Goal: Task Accomplishment & Management: Use online tool/utility

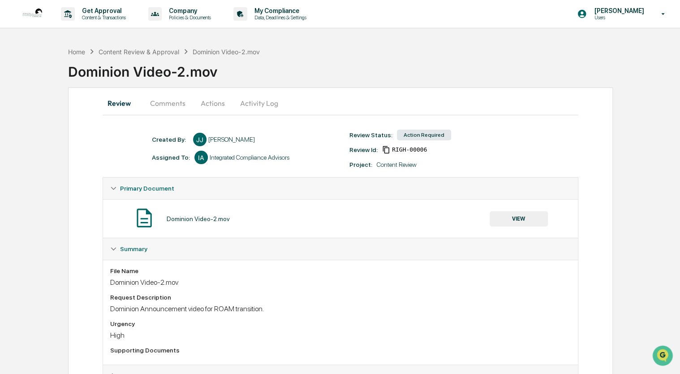
click at [171, 101] on button "Comments" at bounding box center [168, 103] width 50 height 22
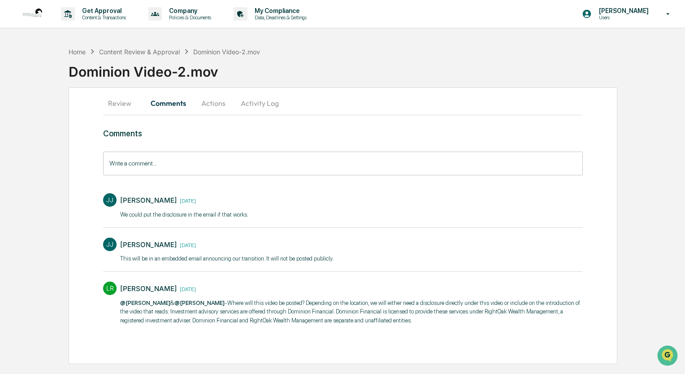
click at [213, 104] on button "Actions" at bounding box center [213, 103] width 40 height 22
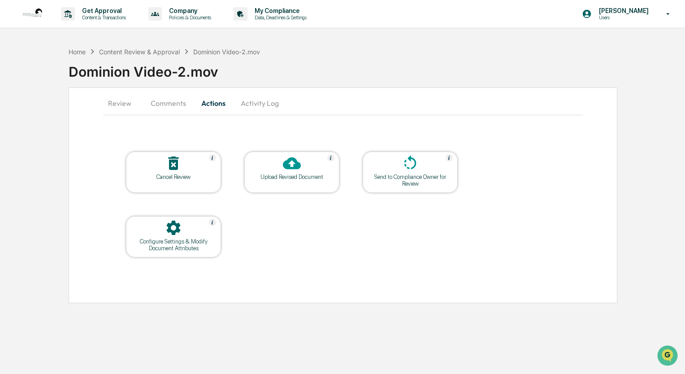
click at [167, 100] on button "Comments" at bounding box center [168, 103] width 50 height 22
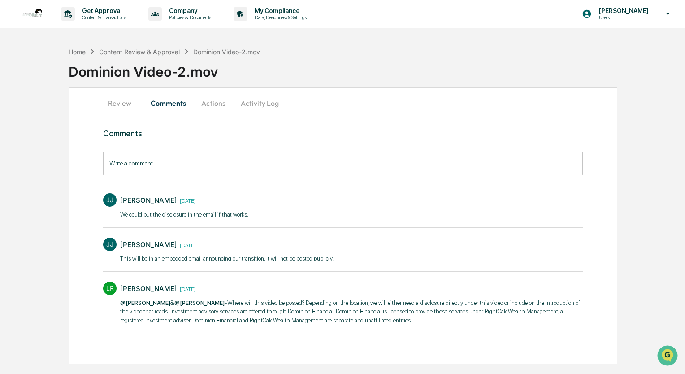
click at [260, 114] on div "Review Comments Actions Activity Log" at bounding box center [343, 103] width 480 height 23
click at [260, 109] on button "Activity Log" at bounding box center [260, 103] width 52 height 22
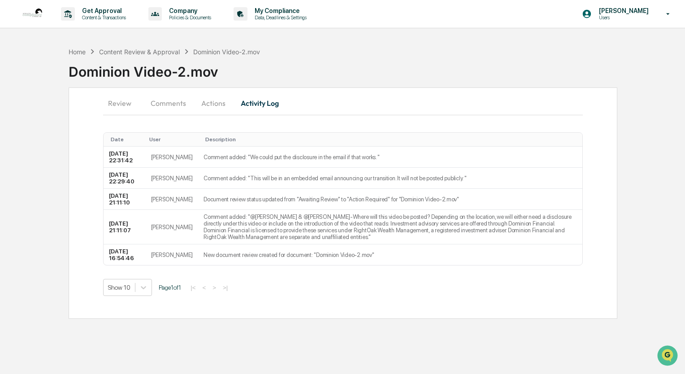
click at [160, 105] on button "Comments" at bounding box center [168, 103] width 50 height 22
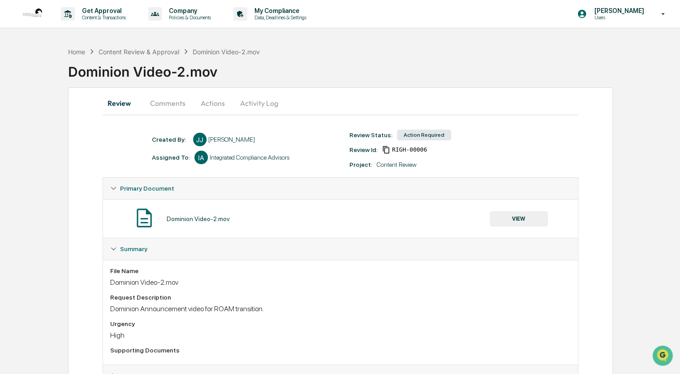
click at [208, 104] on button "Actions" at bounding box center [213, 103] width 40 height 22
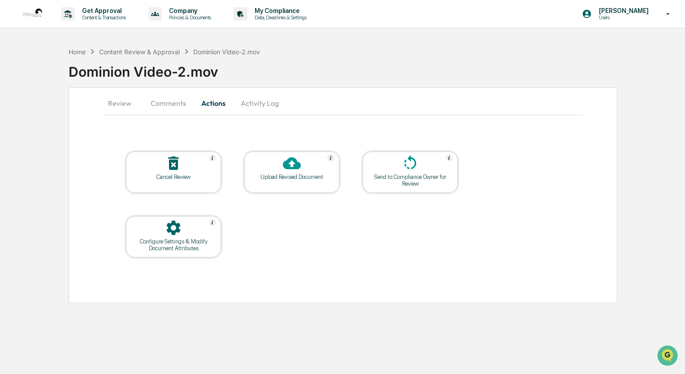
click at [174, 104] on button "Comments" at bounding box center [168, 103] width 50 height 22
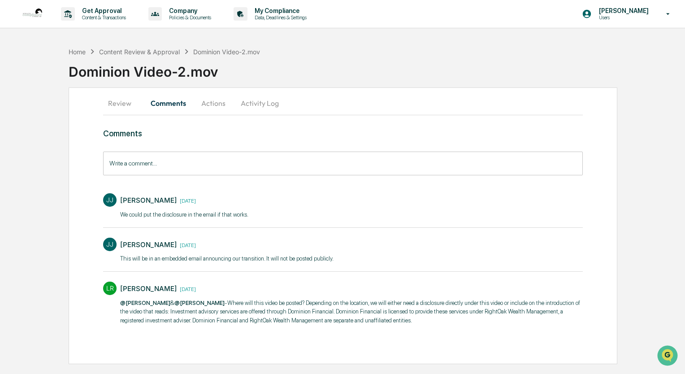
click at [210, 104] on button "Actions" at bounding box center [213, 103] width 40 height 22
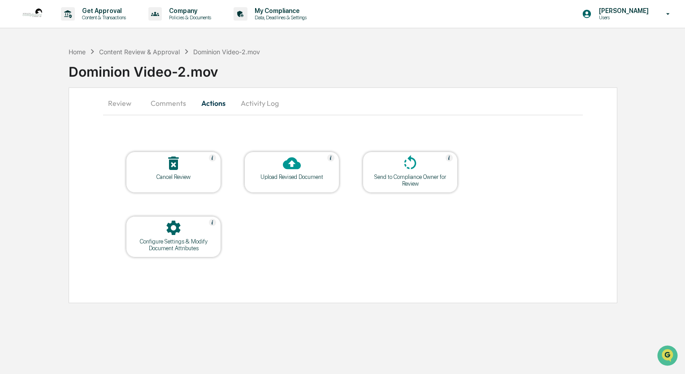
click at [122, 104] on button "Review" at bounding box center [123, 103] width 40 height 22
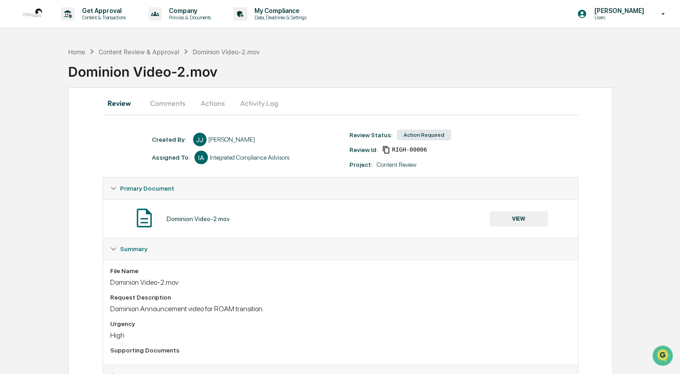
scroll to position [37, 0]
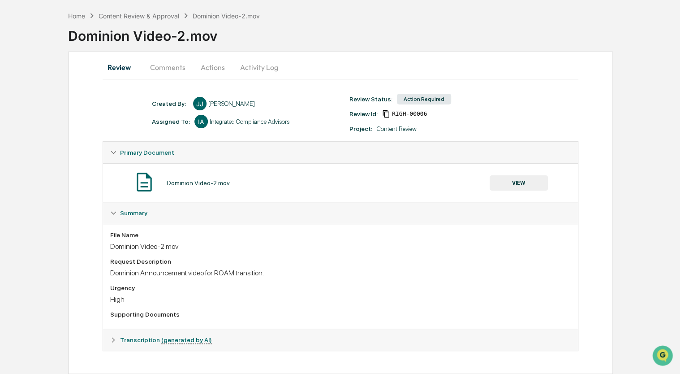
click at [147, 338] on span "Transcription (generated by AI)" at bounding box center [166, 339] width 92 height 7
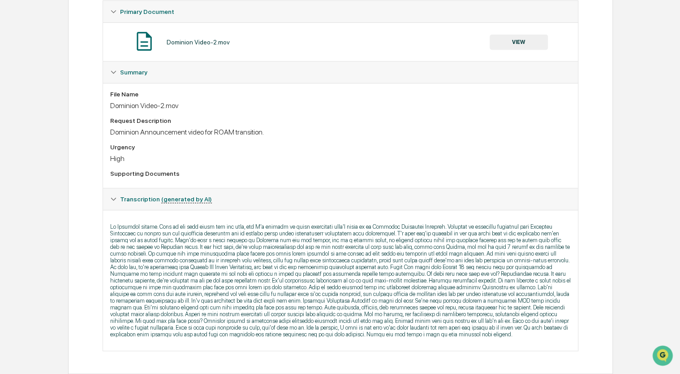
scroll to position [0, 0]
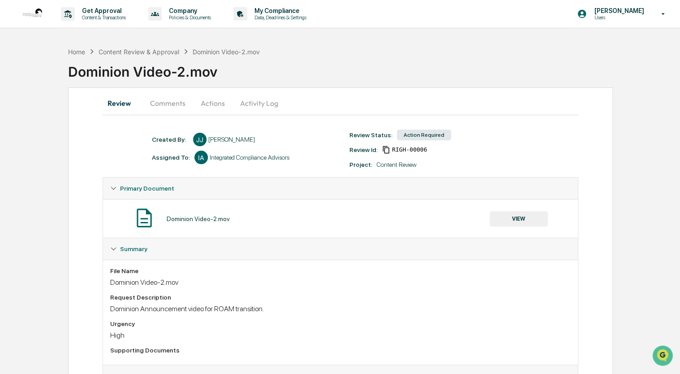
click at [211, 101] on button "Actions" at bounding box center [213, 103] width 40 height 22
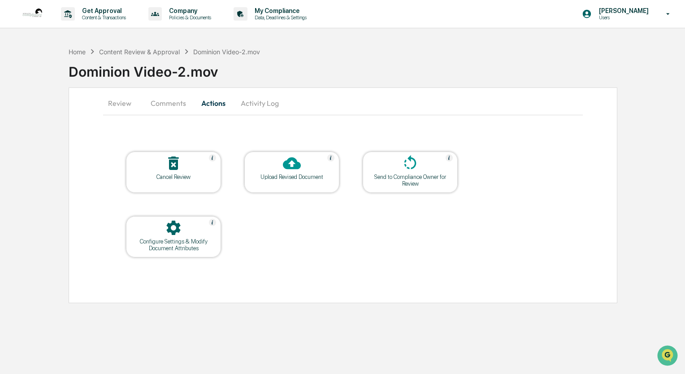
click at [164, 101] on button "Comments" at bounding box center [168, 103] width 50 height 22
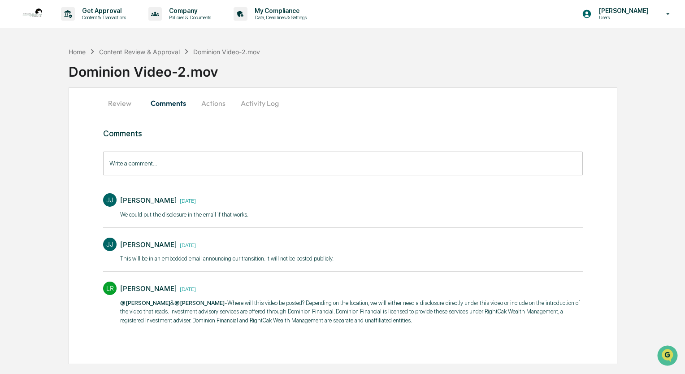
click at [260, 109] on button "Activity Log" at bounding box center [260, 103] width 52 height 22
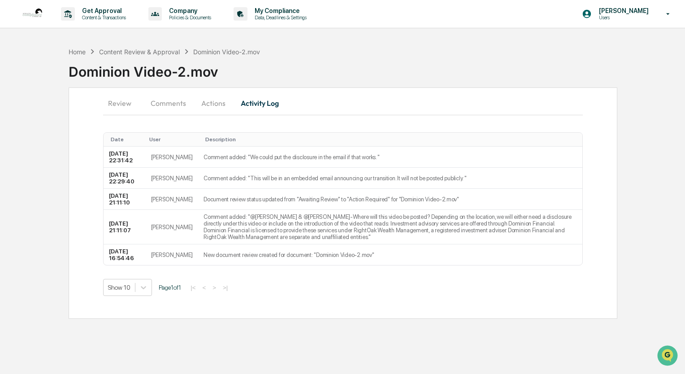
click at [215, 102] on button "Actions" at bounding box center [213, 103] width 40 height 22
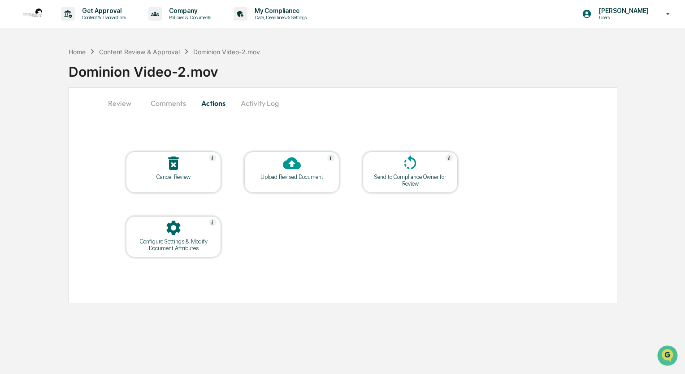
click at [416, 167] on icon at bounding box center [410, 163] width 18 height 18
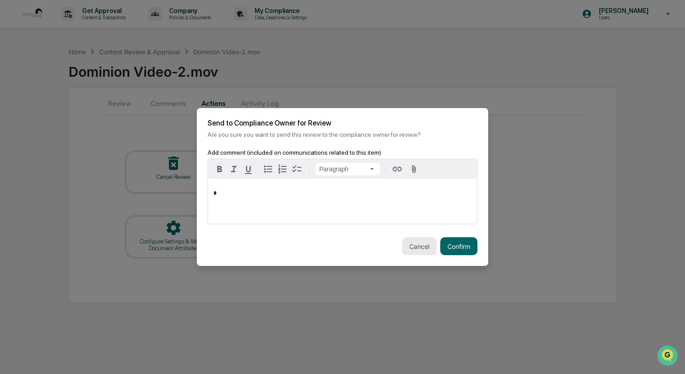
click at [409, 244] on button "Cancel" at bounding box center [419, 246] width 35 height 18
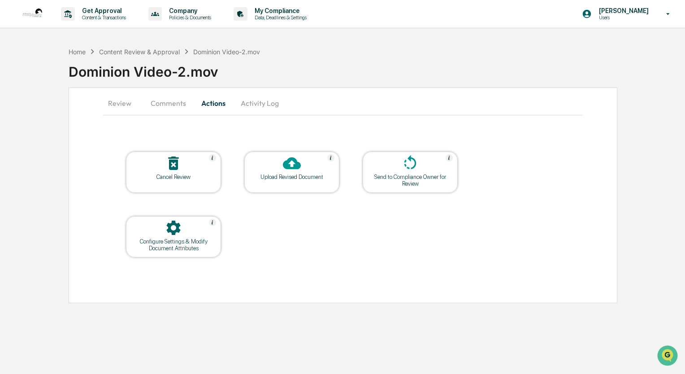
click at [111, 105] on button "Review" at bounding box center [123, 103] width 40 height 22
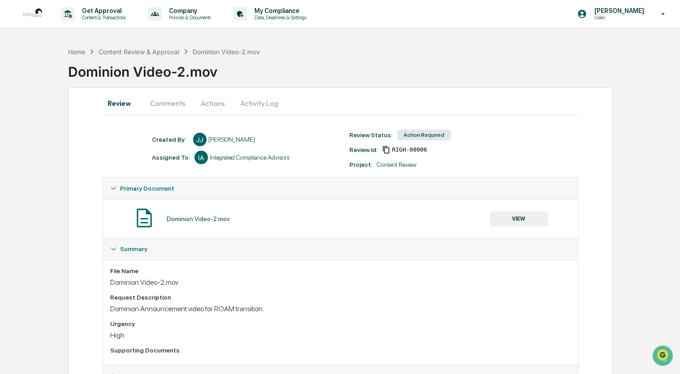
click at [169, 100] on button "Comments" at bounding box center [168, 103] width 50 height 22
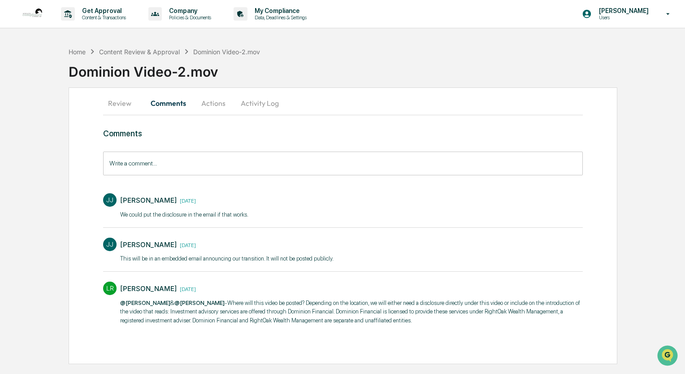
click at [208, 107] on button "Actions" at bounding box center [213, 103] width 40 height 22
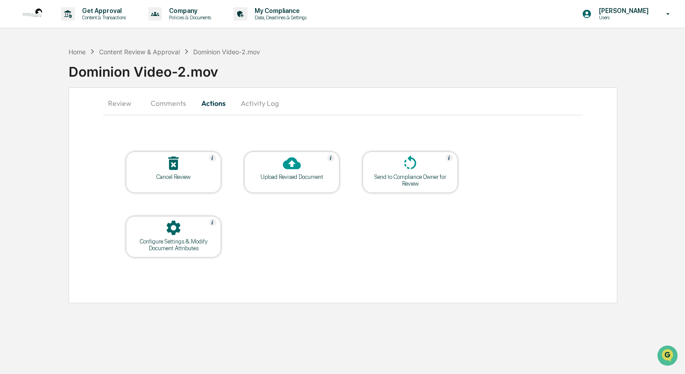
click at [248, 105] on button "Activity Log" at bounding box center [260, 103] width 52 height 22
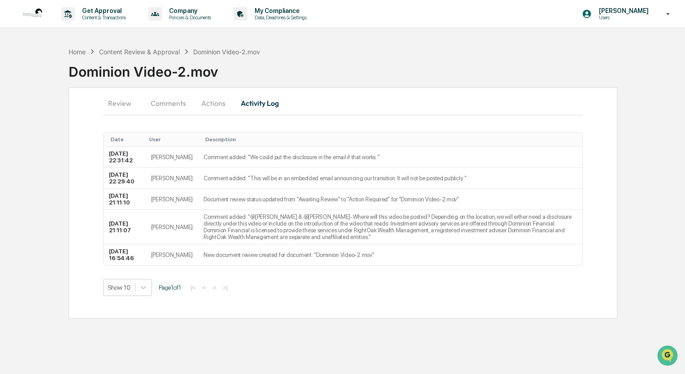
click at [167, 106] on button "Comments" at bounding box center [168, 103] width 50 height 22
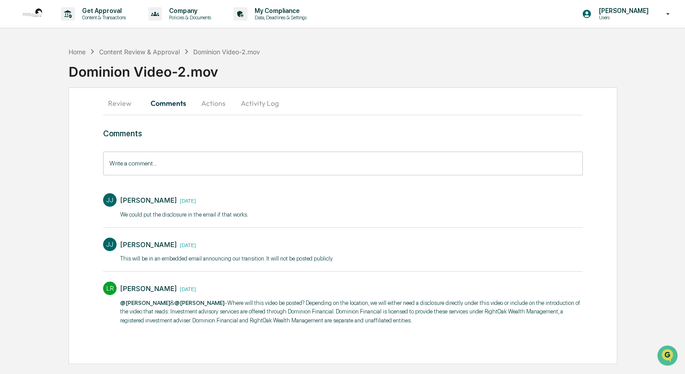
click at [119, 103] on button "Review" at bounding box center [123, 103] width 40 height 22
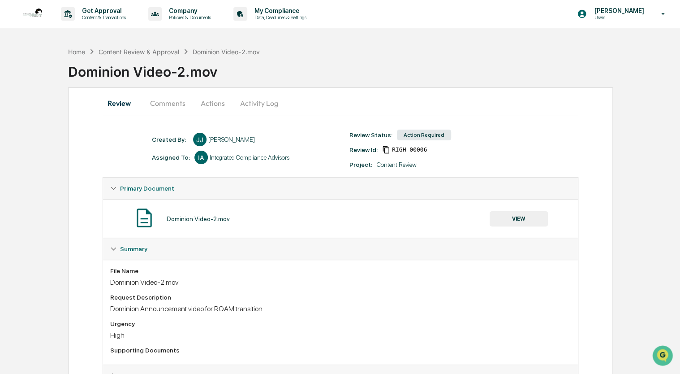
click at [158, 102] on button "Comments" at bounding box center [168, 103] width 50 height 22
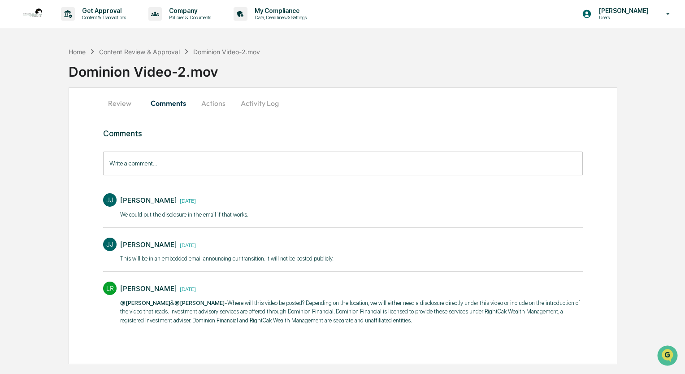
click at [212, 104] on button "Actions" at bounding box center [213, 103] width 40 height 22
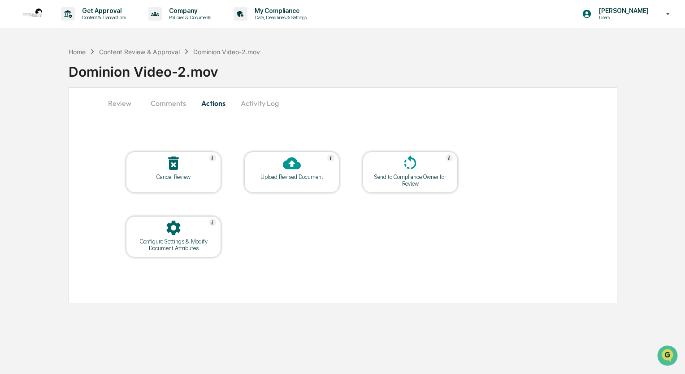
click at [260, 111] on button "Activity Log" at bounding box center [260, 103] width 52 height 22
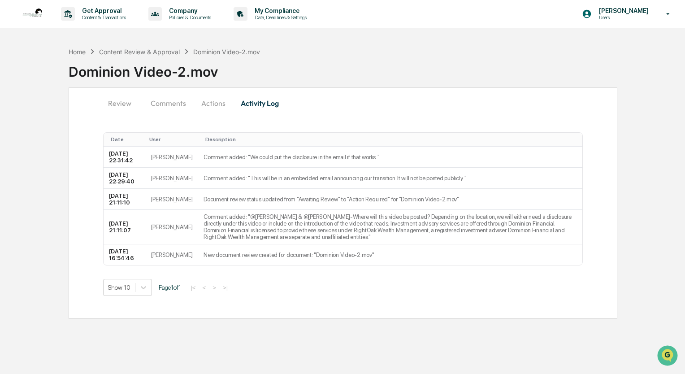
click at [123, 100] on button "Review" at bounding box center [123, 103] width 40 height 22
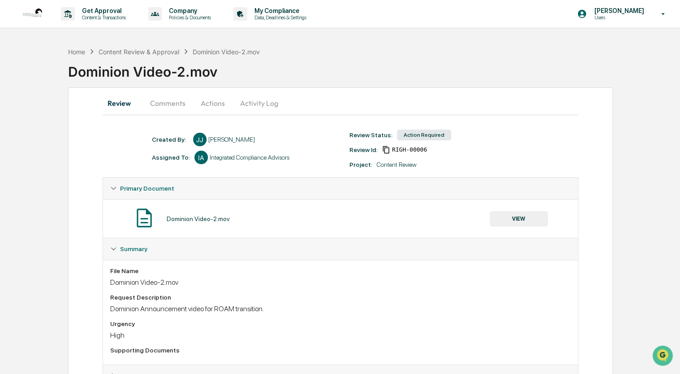
scroll to position [37, 0]
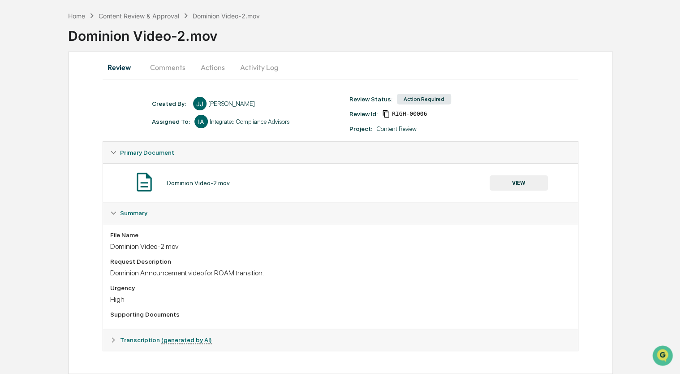
click at [137, 340] on span "Transcription (generated by AI)" at bounding box center [166, 339] width 92 height 7
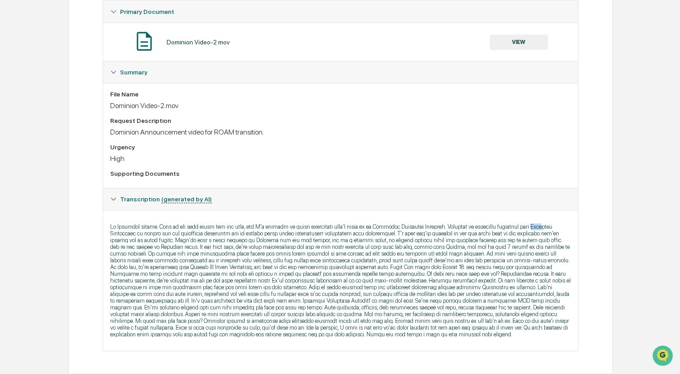
scroll to position [0, 0]
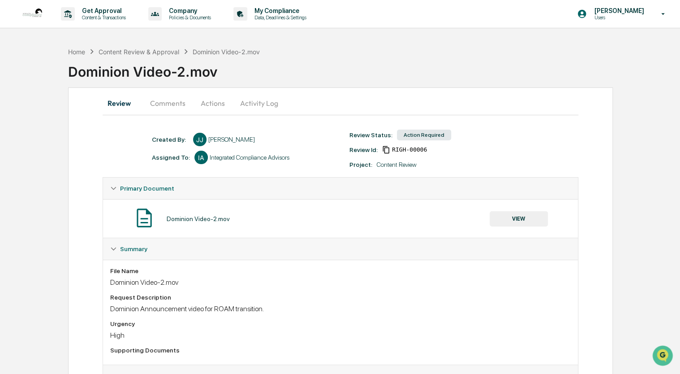
click at [213, 99] on button "Actions" at bounding box center [213, 103] width 40 height 22
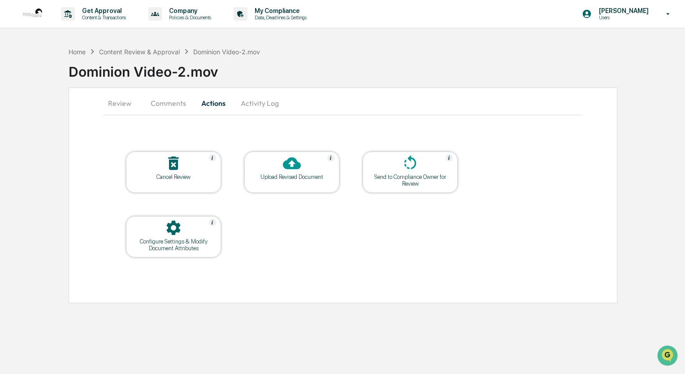
click at [176, 108] on button "Comments" at bounding box center [168, 103] width 50 height 22
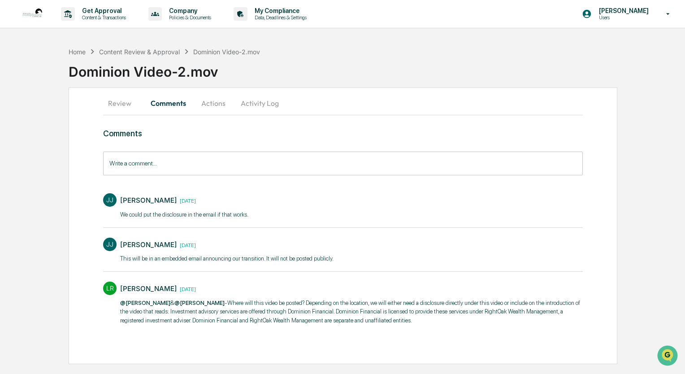
click at [114, 105] on button "Review" at bounding box center [123, 103] width 40 height 22
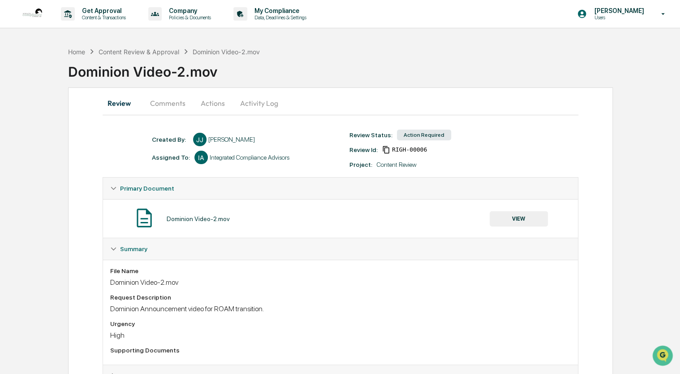
click at [416, 48] on div "Home Content Review & Approval Dominion Video-2.mov Dominion Video-2.mov" at bounding box center [374, 65] width 612 height 37
